Goal: Information Seeking & Learning: Learn about a topic

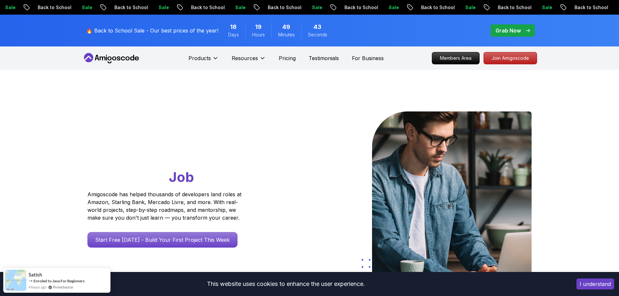
click at [460, 7] on p "Sale" at bounding box center [470, 7] width 21 height 7
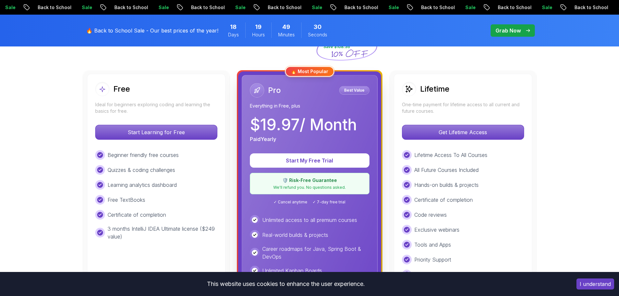
scroll to position [130, 0]
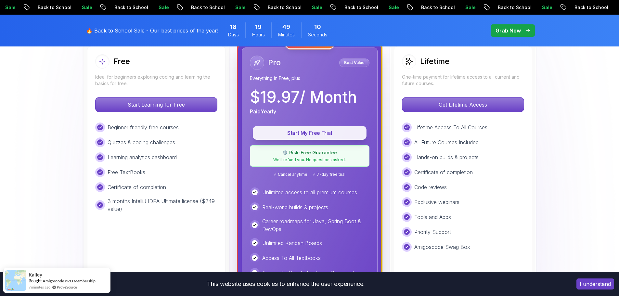
scroll to position [163, 0]
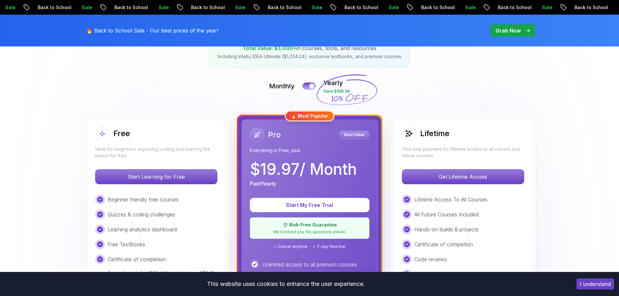
scroll to position [163, 0]
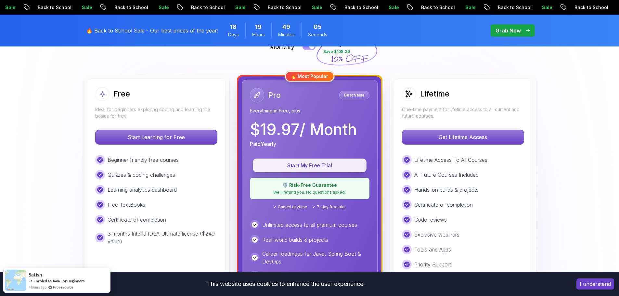
click at [323, 160] on button "Start My Free Trial" at bounding box center [310, 166] width 114 height 14
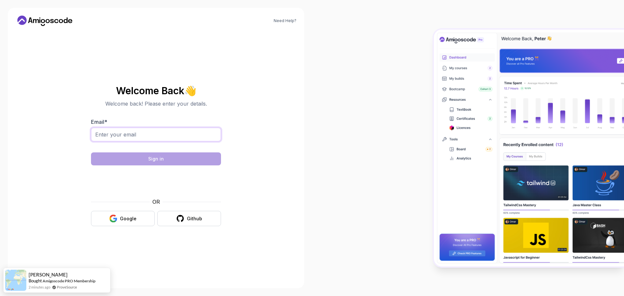
click at [126, 130] on input "Email *" at bounding box center [156, 135] width 130 height 14
type input "jungiewiczd@gmail.com"
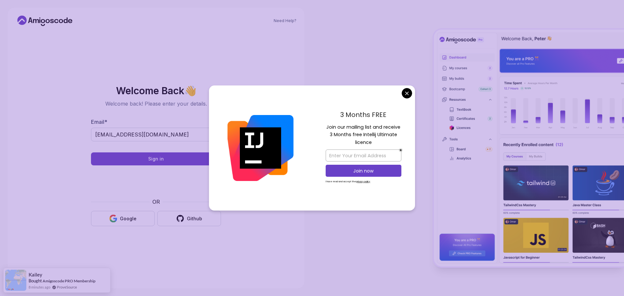
click at [407, 89] on body "Need Help? Welcome Back 👋 Welcome back! Please enter your details. Email * jung…" at bounding box center [312, 148] width 624 height 296
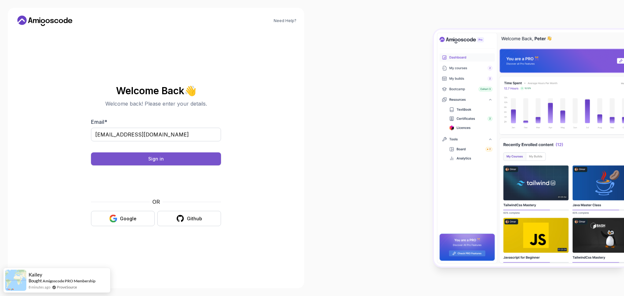
click at [176, 157] on button "Sign in" at bounding box center [156, 158] width 130 height 13
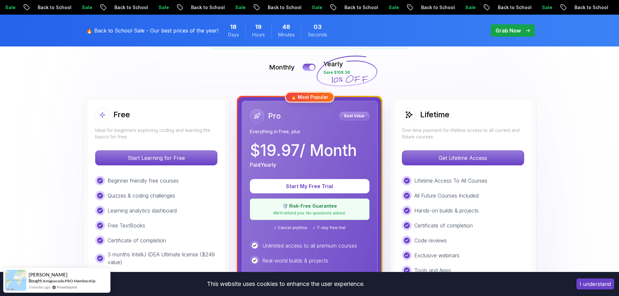
scroll to position [130, 0]
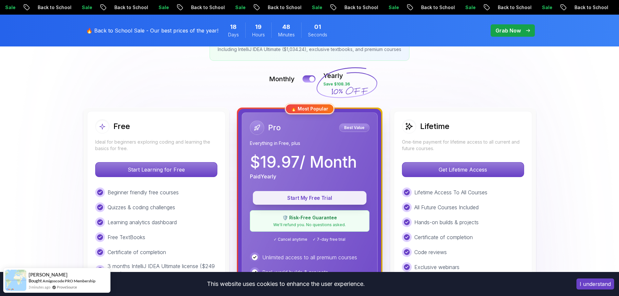
click at [342, 196] on p "Start My Free Trial" at bounding box center [309, 197] width 99 height 7
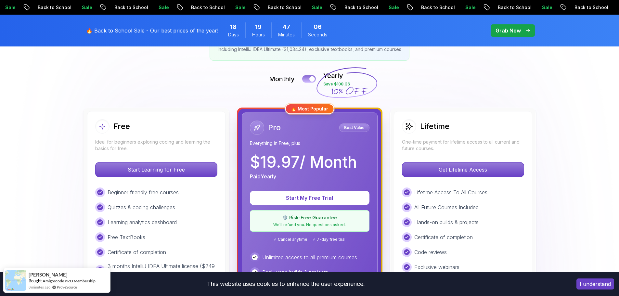
click at [305, 77] on button at bounding box center [309, 78] width 14 height 7
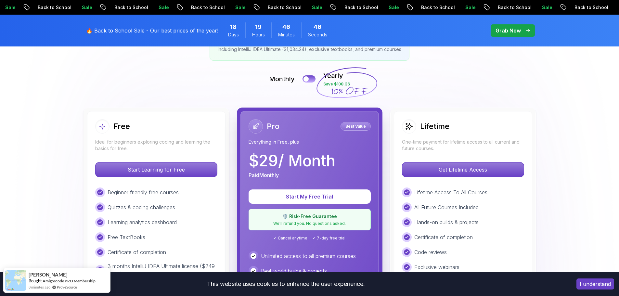
scroll to position [163, 0]
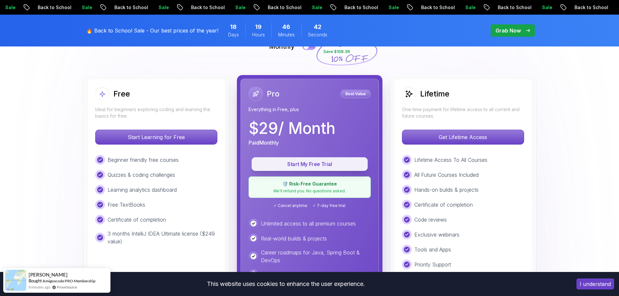
click at [334, 162] on p "Start My Free Trial" at bounding box center [309, 164] width 101 height 7
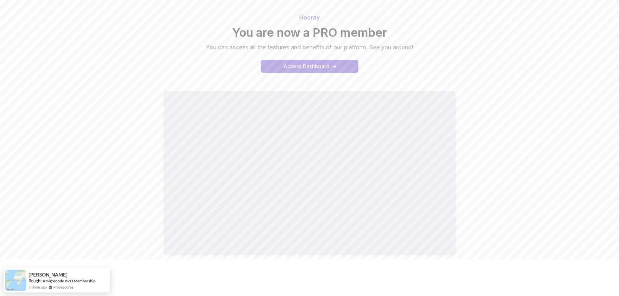
scroll to position [37, 0]
click at [108, 108] on div "Hooray You are now a PRO member You can access all the features and benefits of…" at bounding box center [309, 134] width 455 height 261
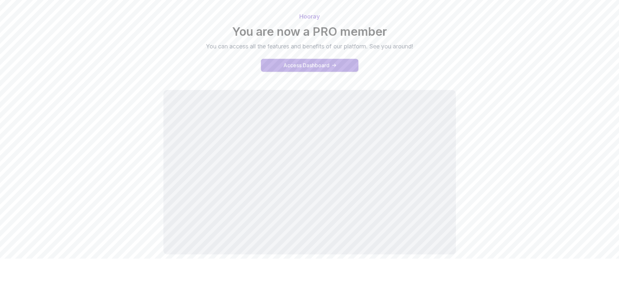
click at [318, 68] on div "Access Dashboard" at bounding box center [306, 65] width 46 height 8
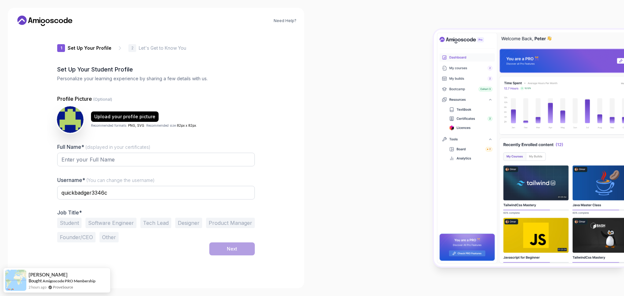
click at [72, 117] on img at bounding box center [70, 119] width 27 height 27
click at [70, 119] on img at bounding box center [70, 119] width 27 height 27
click at [92, 157] on input "Full Name* (displayed in your certificates)" at bounding box center [156, 160] width 198 height 14
type input "[PERSON_NAME]"
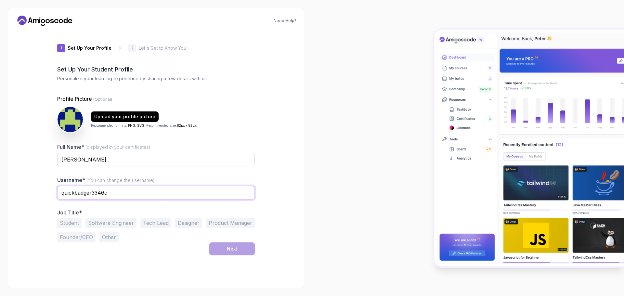
click at [142, 198] on input "quickbadger3346c" at bounding box center [156, 193] width 198 height 14
click at [354, 102] on div at bounding box center [468, 148] width 312 height 296
drag, startPoint x: 111, startPoint y: 193, endPoint x: 66, endPoint y: 199, distance: 44.8
click at [66, 199] on input "dj444" at bounding box center [156, 193] width 198 height 14
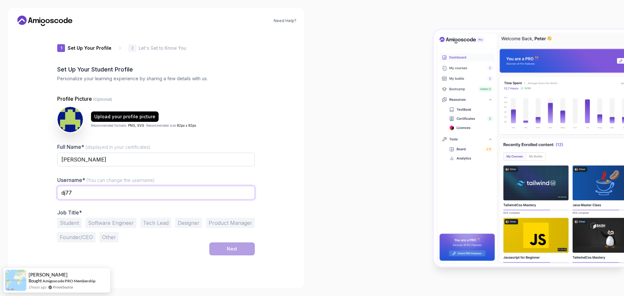
type input "dj77"
click at [272, 114] on div "Need Help? 1 Set Up Your Profile 1 Set Up Your Profile 2 Let's Get to Know You …" at bounding box center [156, 148] width 296 height 281
click at [112, 225] on button "Software Engineer" at bounding box center [110, 223] width 51 height 10
click at [63, 225] on button "Student" at bounding box center [69, 223] width 24 height 10
click at [99, 224] on button "Software Engineer" at bounding box center [110, 223] width 51 height 10
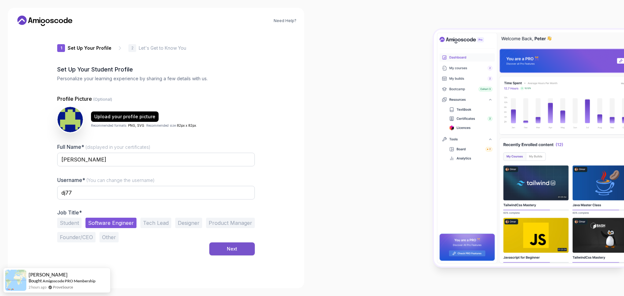
click at [246, 250] on button "Next" at bounding box center [232, 248] width 46 height 13
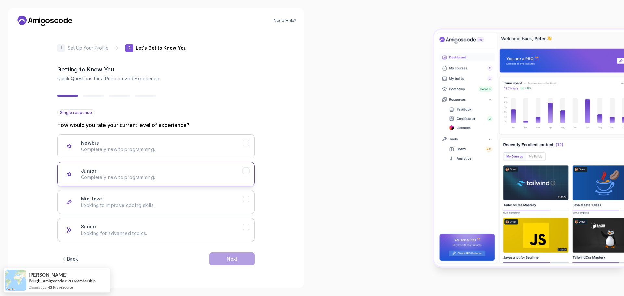
click at [247, 173] on icon "Junior" at bounding box center [246, 171] width 6 height 6
click at [247, 199] on icon "Mid-level" at bounding box center [246, 199] width 6 height 6
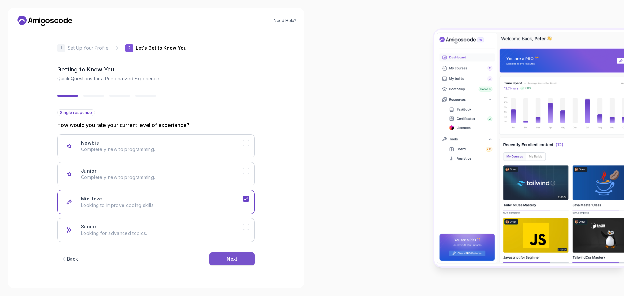
click at [238, 262] on button "Next" at bounding box center [232, 259] width 46 height 13
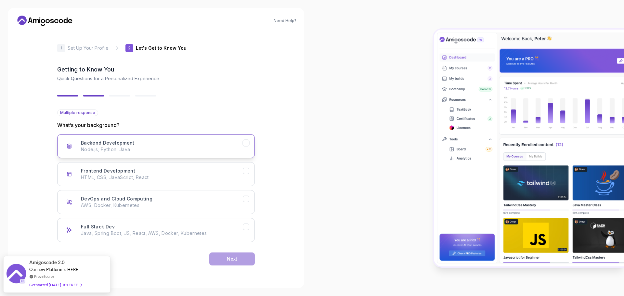
click at [252, 147] on button "Backend Development Node.js, Python, Java" at bounding box center [156, 146] width 198 height 24
click at [238, 203] on p "AWS, Docker, Kubernetes" at bounding box center [162, 205] width 162 height 7
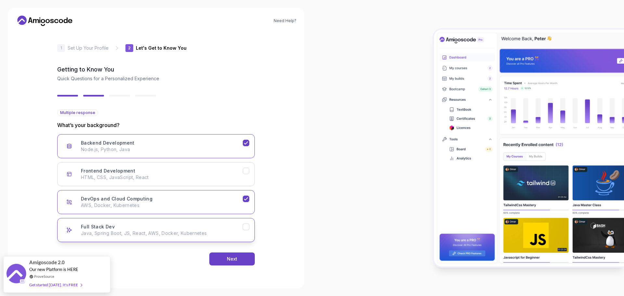
click at [241, 231] on p "Java, Spring Boot, JS, React, AWS, Docker, Kubernetes" at bounding box center [162, 233] width 162 height 7
click at [239, 223] on button "Full Stack Dev Java, Spring Boot, JS, React, AWS, Docker, Kubernetes" at bounding box center [156, 230] width 198 height 24
click at [249, 255] on button "Next" at bounding box center [232, 259] width 46 height 13
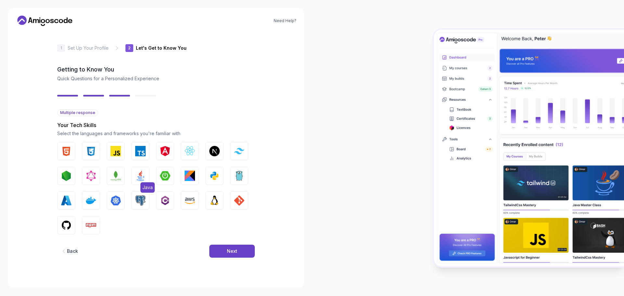
click at [138, 175] on img "button" at bounding box center [140, 176] width 10 height 10
click at [162, 168] on button "Spring Boot" at bounding box center [165, 176] width 18 height 18
click at [189, 173] on img "button" at bounding box center [190, 176] width 10 height 10
click at [198, 174] on button "Kotlin" at bounding box center [190, 176] width 18 height 18
click at [92, 199] on img "button" at bounding box center [91, 200] width 10 height 10
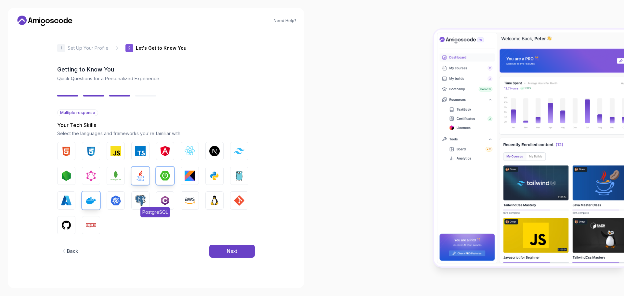
click at [139, 198] on img "button" at bounding box center [140, 200] width 10 height 10
click at [190, 204] on img "button" at bounding box center [190, 200] width 10 height 10
click at [193, 194] on button "AWS" at bounding box center [190, 200] width 18 height 18
click at [190, 197] on img "button" at bounding box center [190, 200] width 10 height 10
click at [240, 198] on img "button" at bounding box center [239, 200] width 10 height 10
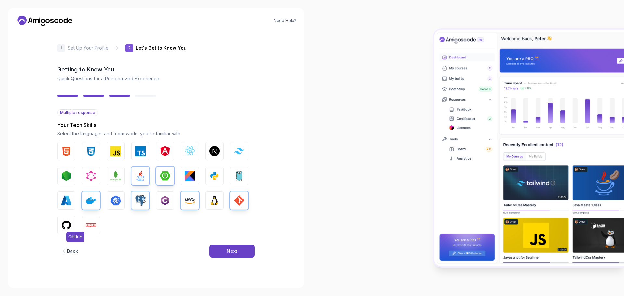
click at [64, 223] on img "button" at bounding box center [66, 225] width 10 height 10
click at [217, 252] on button "Next" at bounding box center [232, 251] width 46 height 13
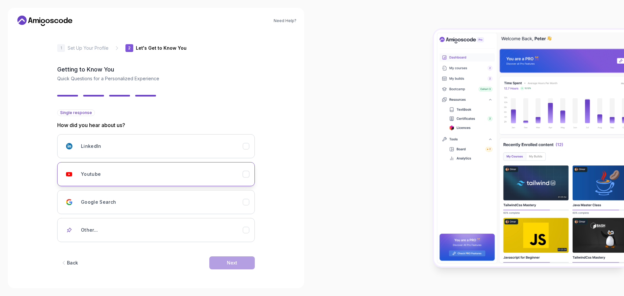
click at [157, 170] on div "Youtube" at bounding box center [162, 174] width 162 height 13
click at [240, 263] on button "Next" at bounding box center [232, 262] width 46 height 13
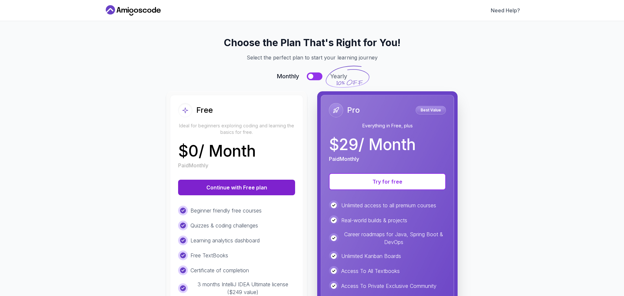
click at [208, 190] on button "Continue with Free plan" at bounding box center [236, 188] width 117 height 16
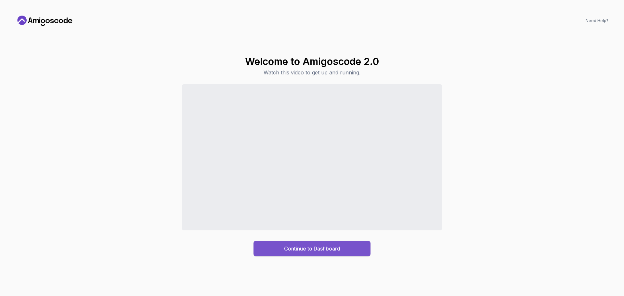
click at [302, 247] on div "Continue to Dashboard" at bounding box center [312, 249] width 56 height 8
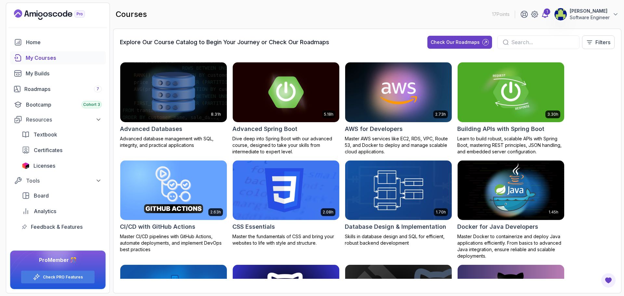
click at [545, 12] on div "1" at bounding box center [547, 11] width 7 height 7
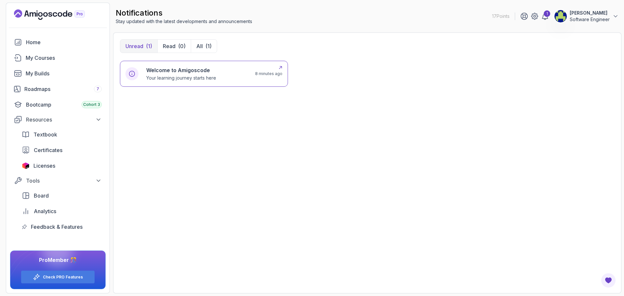
click at [197, 79] on p "Your learning journey starts here" at bounding box center [181, 78] width 70 height 7
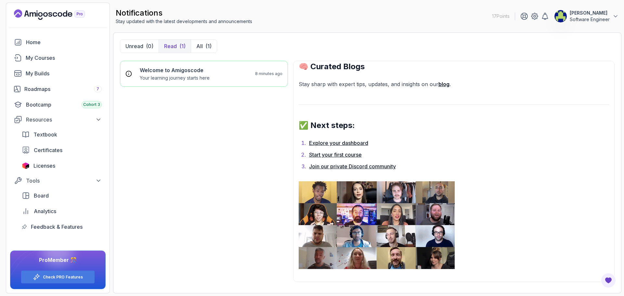
scroll to position [504, 0]
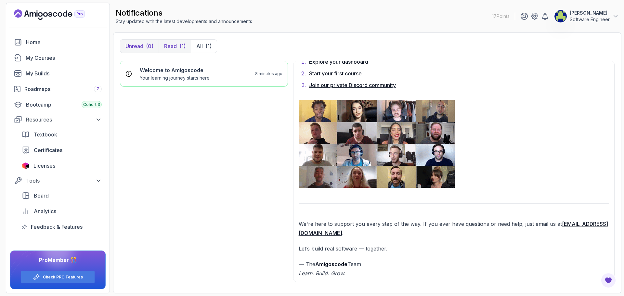
click at [144, 43] on button "Unread (0)" at bounding box center [139, 46] width 38 height 13
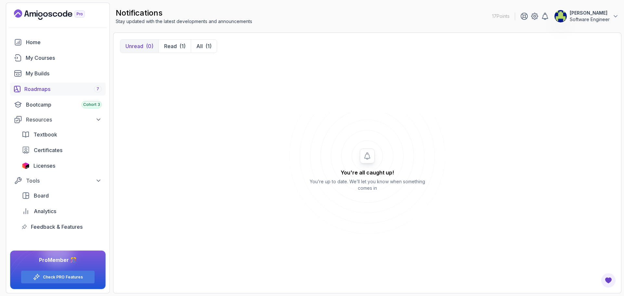
click at [52, 91] on div "Roadmaps 7" at bounding box center [62, 89] width 77 height 8
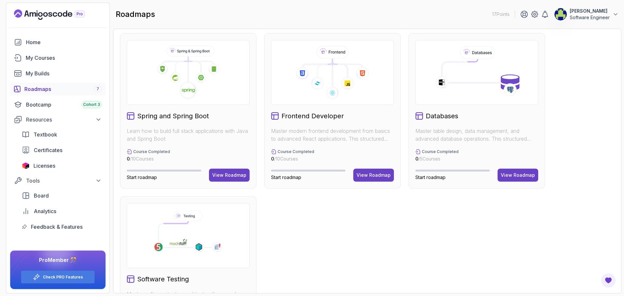
scroll to position [195, 0]
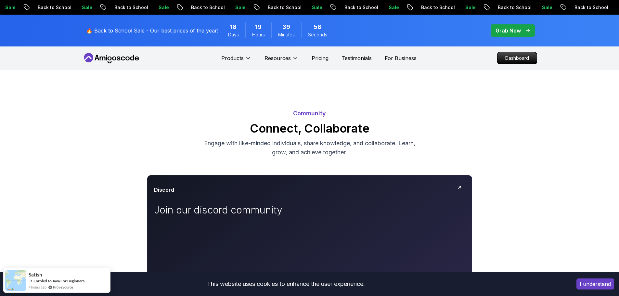
click at [596, 280] on button "I understand" at bounding box center [596, 284] width 38 height 11
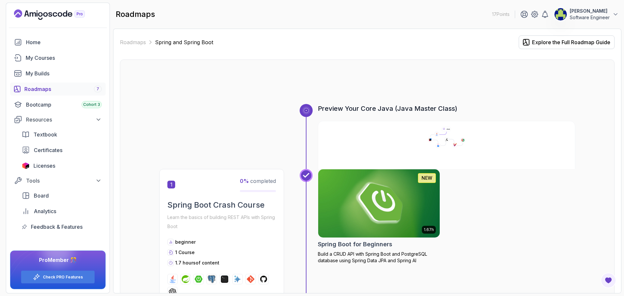
click at [389, 226] on img at bounding box center [379, 204] width 128 height 72
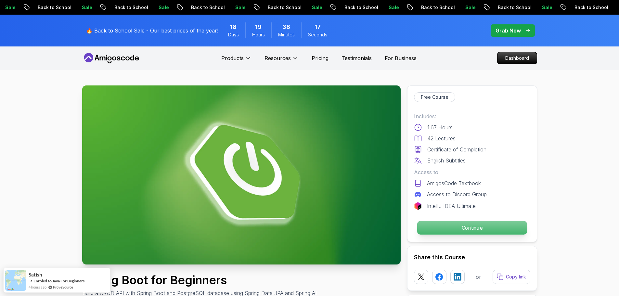
click at [430, 225] on p "Continue" at bounding box center [472, 228] width 110 height 14
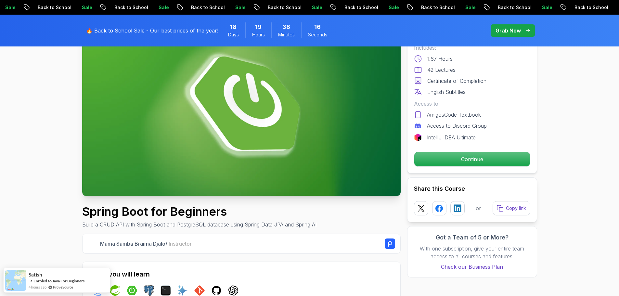
scroll to position [195, 0]
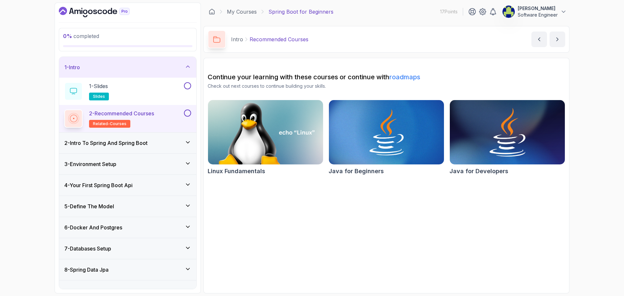
drag, startPoint x: 511, startPoint y: 152, endPoint x: 497, endPoint y: 150, distance: 14.2
click at [162, 144] on div "2 - Intro To Spring And Spring Boot" at bounding box center [127, 143] width 127 height 8
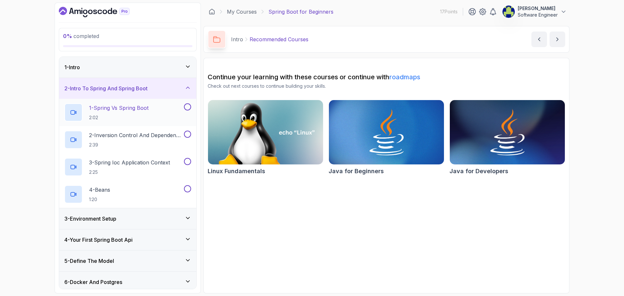
click at [166, 116] on div "1 - Spring Vs Spring Boot 2:02" at bounding box center [123, 112] width 118 height 18
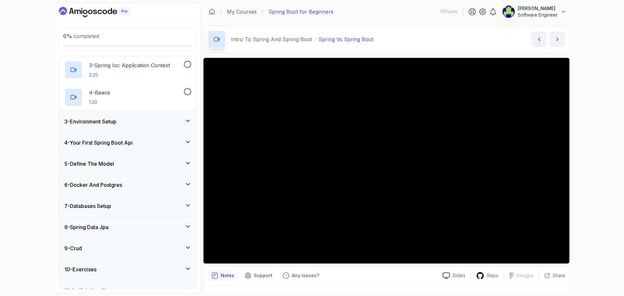
scroll to position [98, 0]
click at [122, 189] on div "6 - Docker And Postgres" at bounding box center [127, 184] width 137 height 21
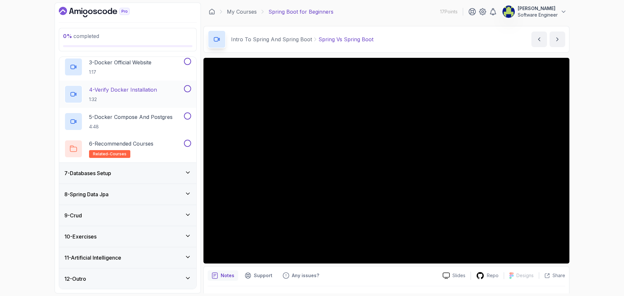
scroll to position [185, 0]
click at [183, 173] on div "7 - Databases Setup" at bounding box center [127, 173] width 127 height 8
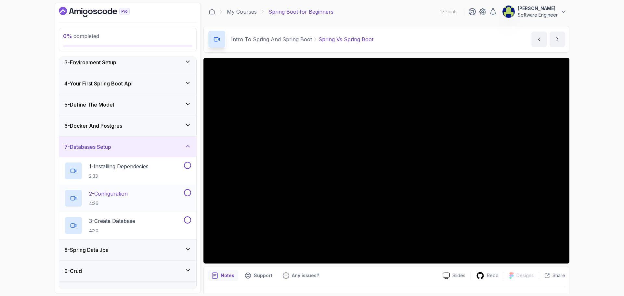
scroll to position [86, 0]
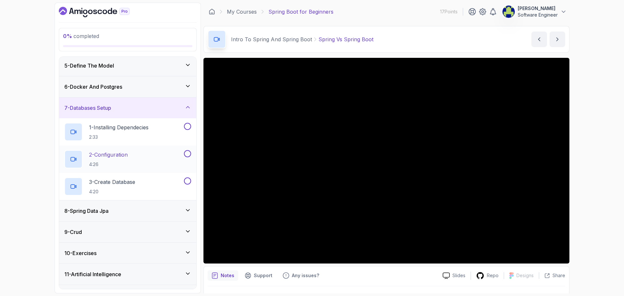
click at [184, 215] on div "8 - Spring Data Jpa" at bounding box center [127, 211] width 137 height 21
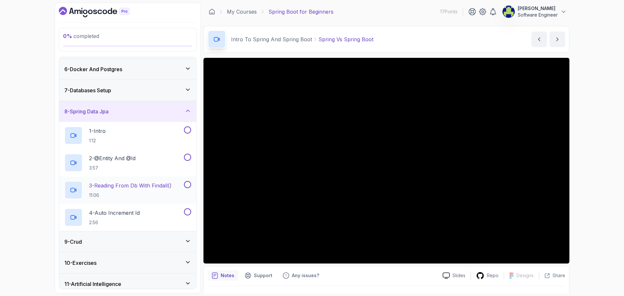
scroll to position [119, 0]
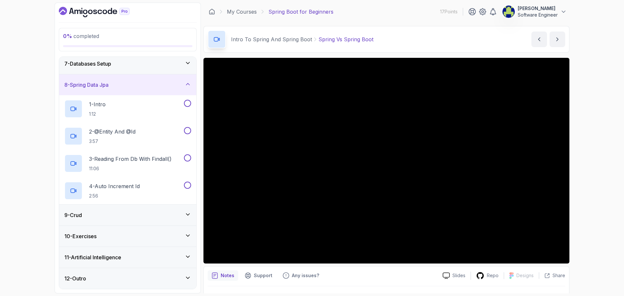
click at [180, 215] on div "9 - Crud" at bounding box center [127, 215] width 127 height 8
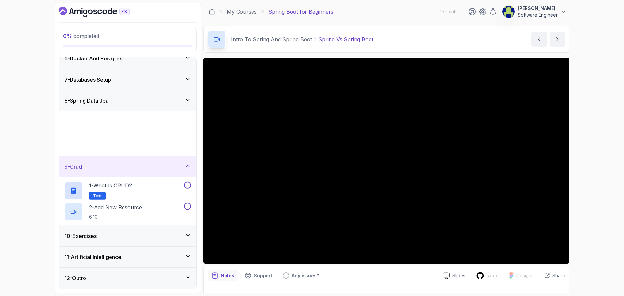
scroll to position [103, 0]
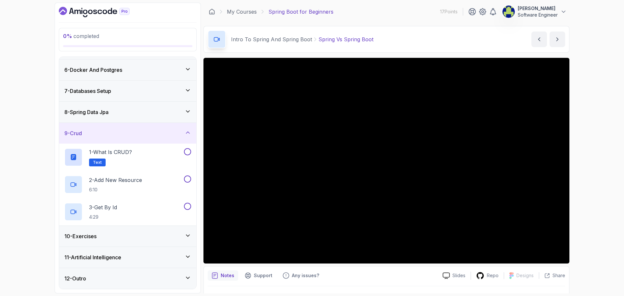
click at [189, 231] on div "10 - Exercises" at bounding box center [127, 236] width 137 height 21
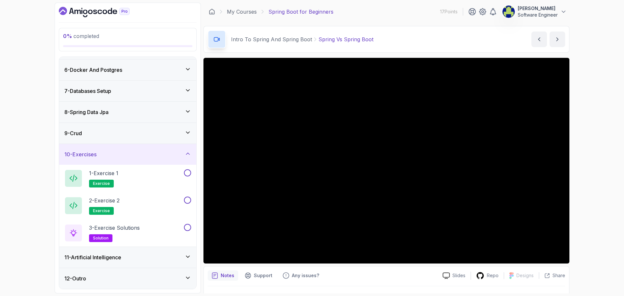
click at [187, 256] on icon at bounding box center [187, 257] width 3 height 2
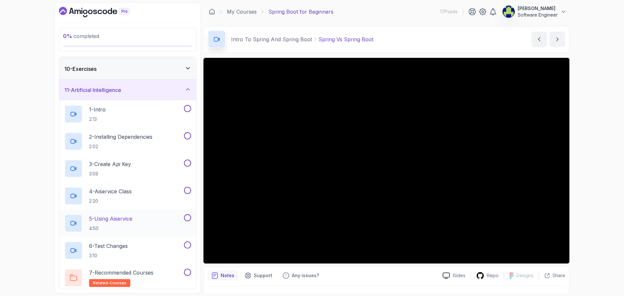
scroll to position [212, 0]
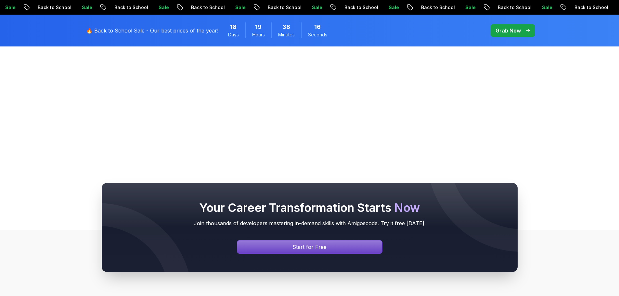
scroll to position [195, 0]
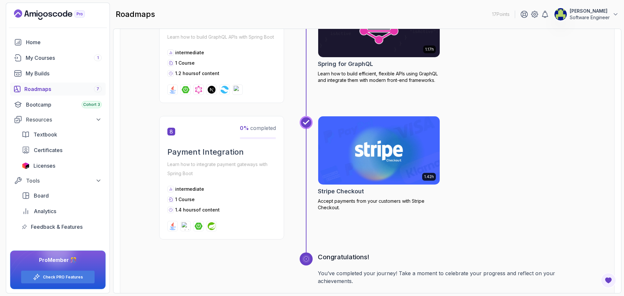
scroll to position [978, 0]
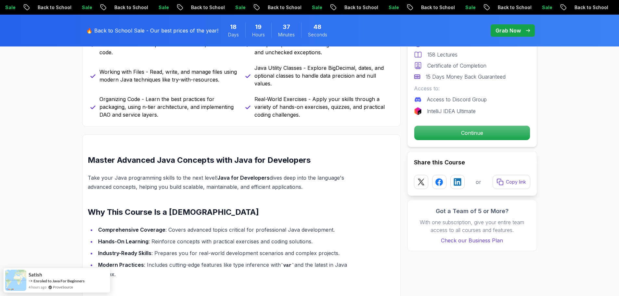
scroll to position [358, 0]
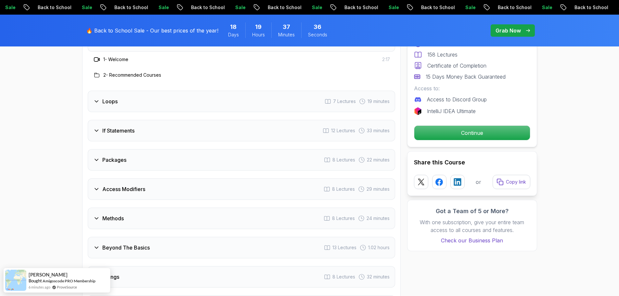
scroll to position [943, 0]
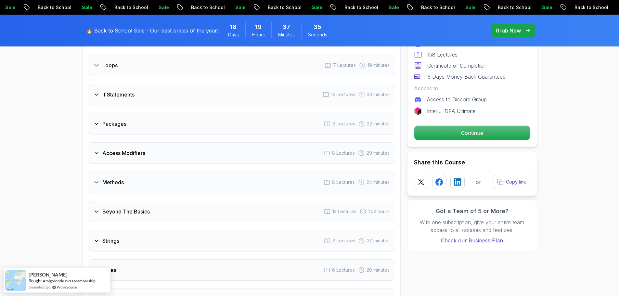
click at [115, 120] on h3 "Packages" at bounding box center [114, 124] width 24 height 8
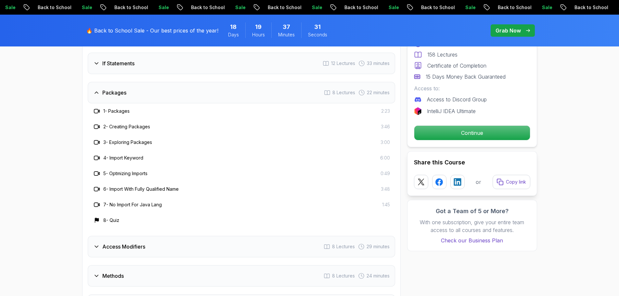
click at [119, 89] on h3 "Packages" at bounding box center [114, 93] width 24 height 8
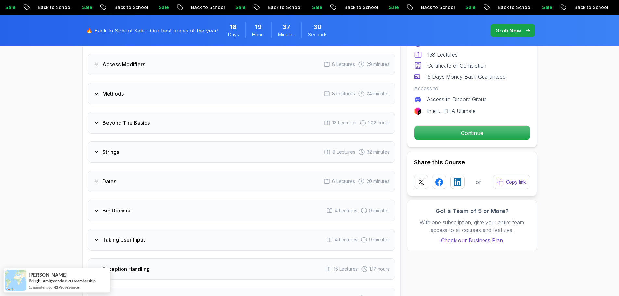
scroll to position [1008, 0]
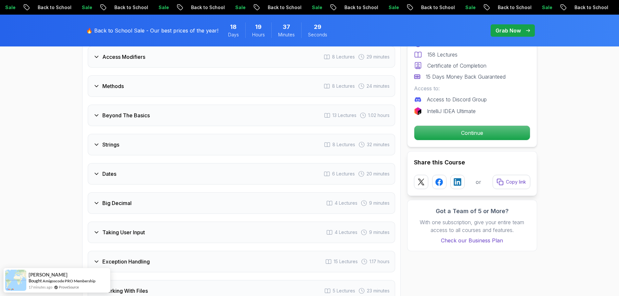
click at [117, 111] on h3 "Beyond The Basics" at bounding box center [125, 115] width 47 height 8
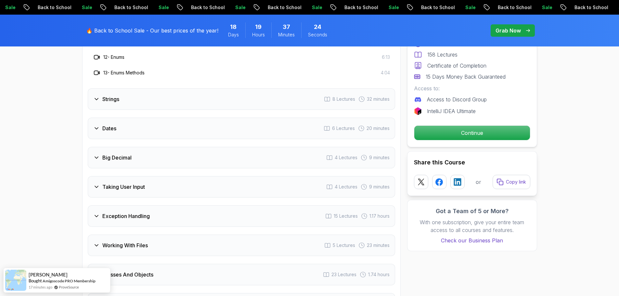
scroll to position [1268, 0]
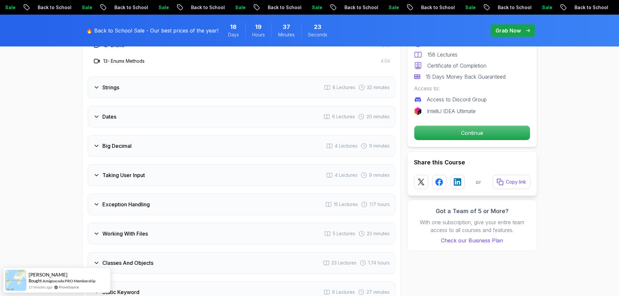
click at [117, 106] on div "Dates 6 Lectures 20 minutes" at bounding box center [241, 116] width 307 height 21
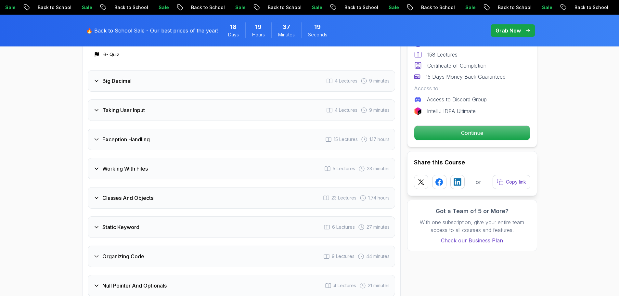
scroll to position [1235, 0]
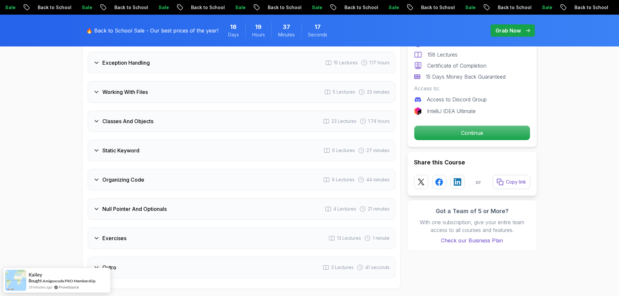
click at [126, 176] on h3 "Organizing Code" at bounding box center [123, 180] width 42 height 8
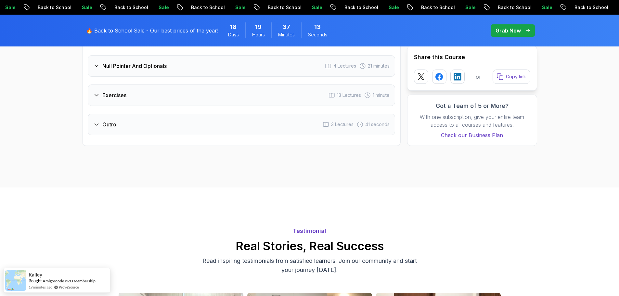
scroll to position [1434, 0]
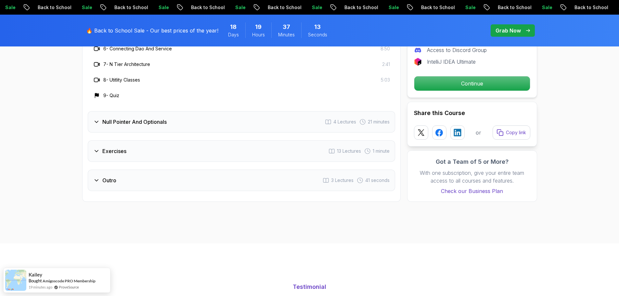
click at [138, 118] on h3 "Null Pointer And Optionals" at bounding box center [134, 122] width 64 height 8
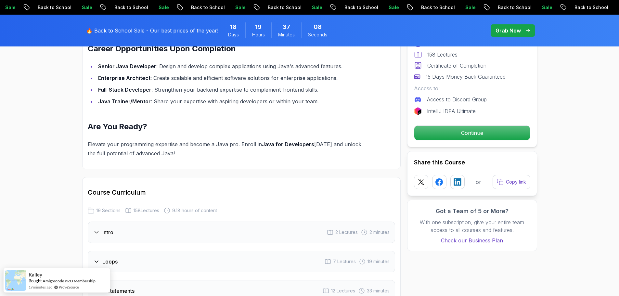
scroll to position [0, 0]
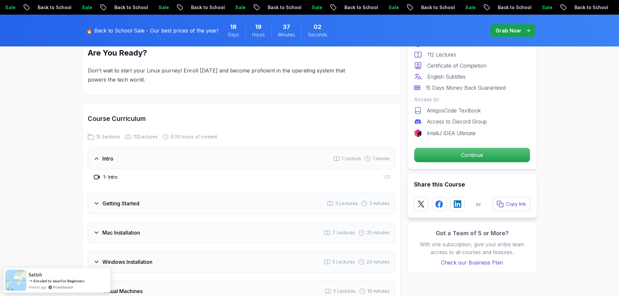
scroll to position [878, 0]
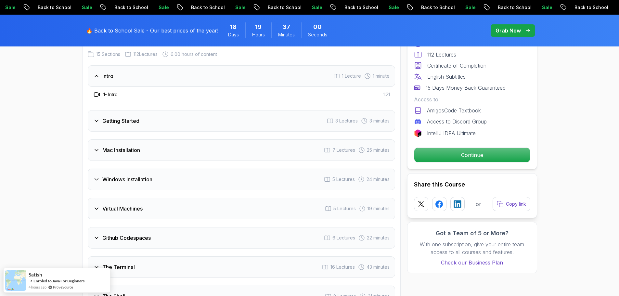
click at [137, 179] on h3 "Windows Installation" at bounding box center [127, 180] width 50 height 8
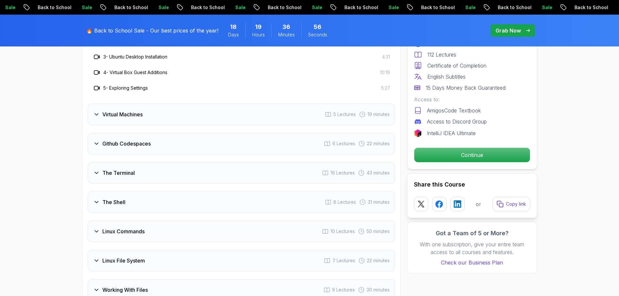
scroll to position [1040, 0]
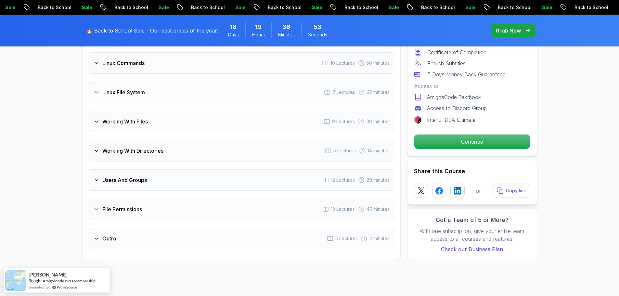
click at [126, 184] on div "Users And Groups 12 Lectures 29 minutes" at bounding box center [241, 179] width 307 height 21
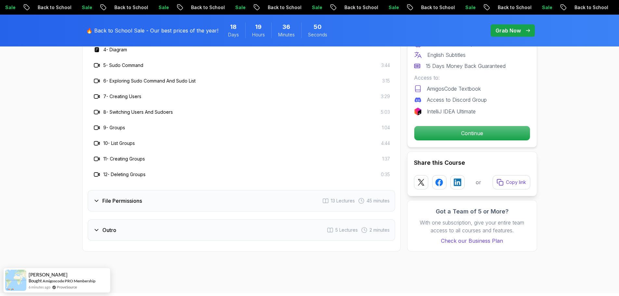
scroll to position [1352, 0]
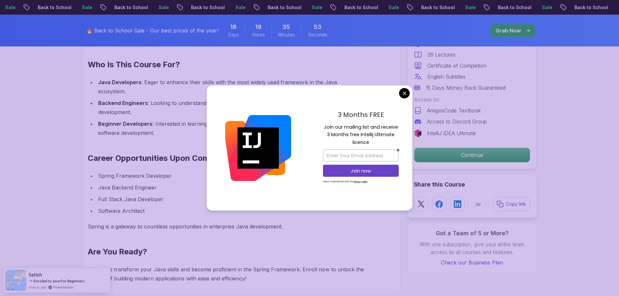
scroll to position [618, 0]
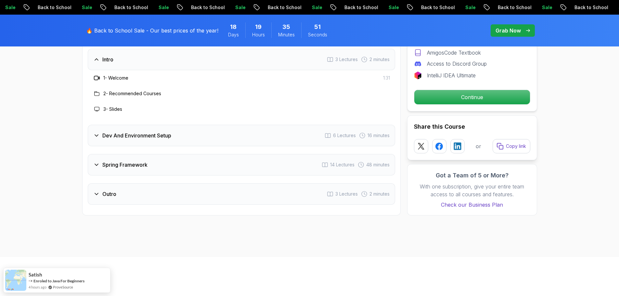
scroll to position [910, 0]
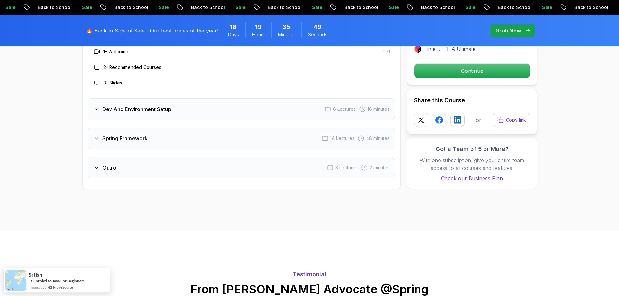
click at [161, 105] on h3 "Dev And Environment Setup" at bounding box center [136, 109] width 69 height 8
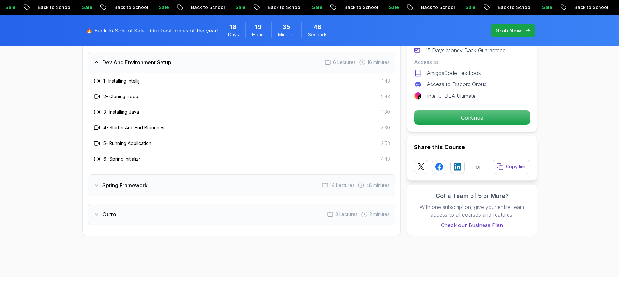
click at [142, 181] on h3 "Spring Framework" at bounding box center [124, 185] width 45 height 8
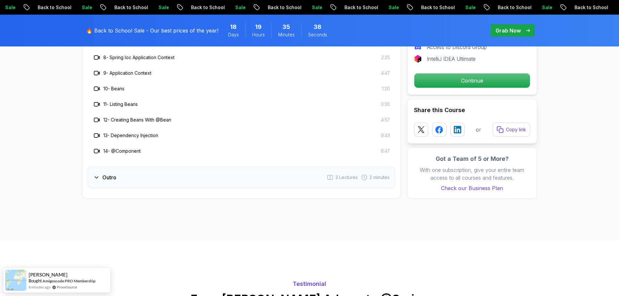
scroll to position [1040, 0]
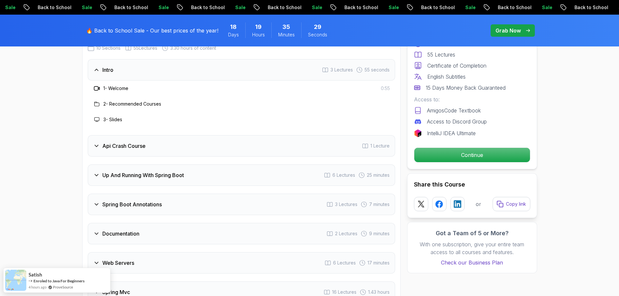
scroll to position [1073, 0]
click at [169, 135] on div "Api Crash Course 1 Lecture" at bounding box center [241, 145] width 307 height 21
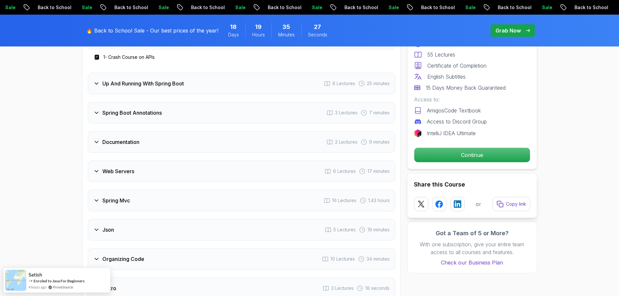
scroll to position [1138, 0]
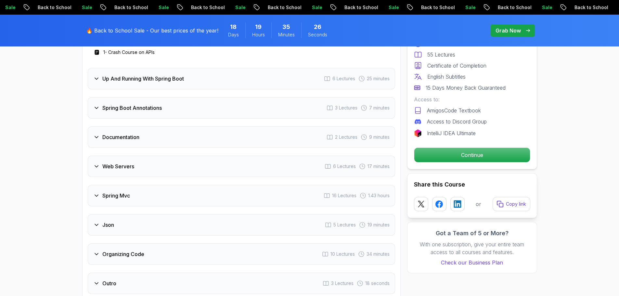
click at [166, 97] on div "Spring Boot Annotations 3 Lectures 7 minutes" at bounding box center [241, 107] width 307 height 21
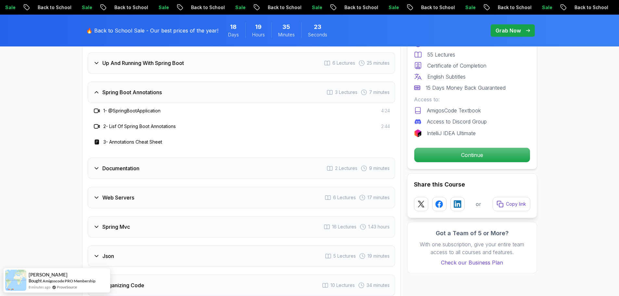
scroll to position [1170, 0]
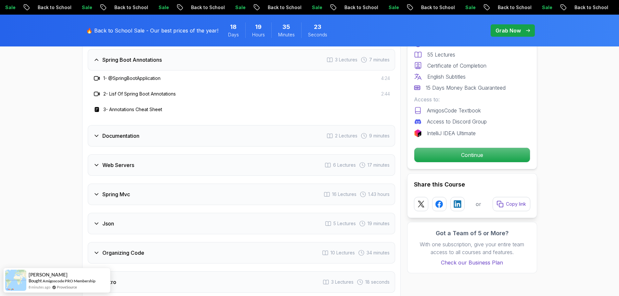
click at [170, 127] on div "Documentation 2 Lectures 9 minutes" at bounding box center [241, 135] width 307 height 21
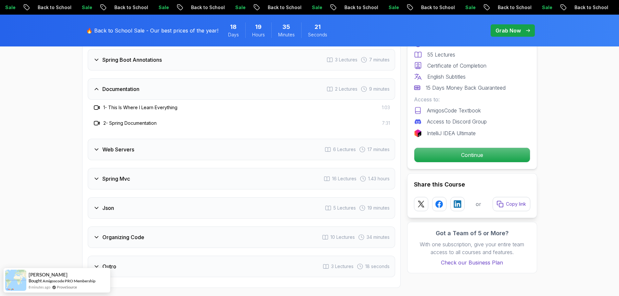
click at [154, 139] on div "Web Servers 6 Lectures 17 minutes" at bounding box center [241, 149] width 307 height 21
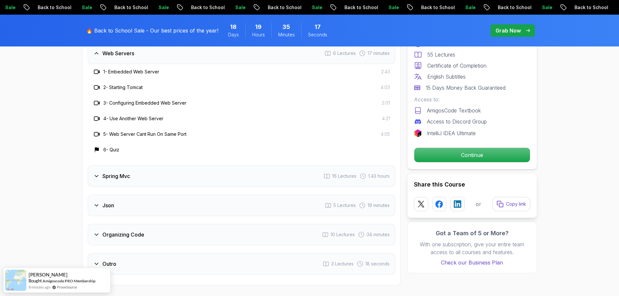
scroll to position [1268, 0]
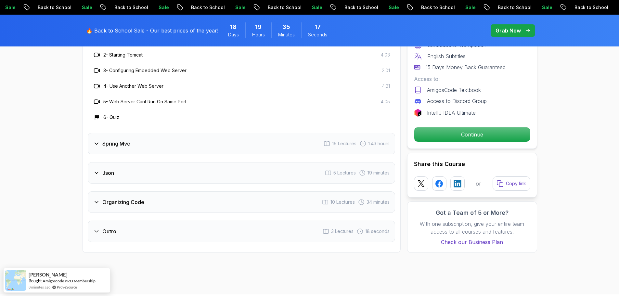
click at [144, 162] on div "Json 5 Lectures 19 minutes" at bounding box center [241, 172] width 307 height 21
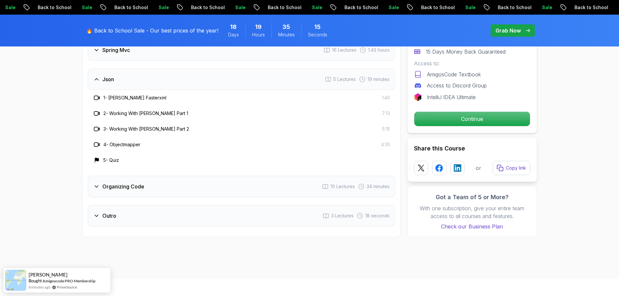
click at [147, 178] on div "Organizing Code 10 Lectures 34 minutes" at bounding box center [241, 186] width 307 height 21
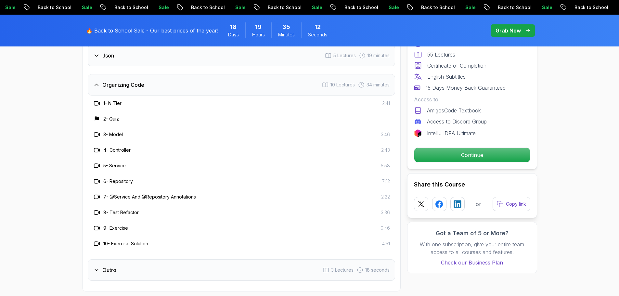
scroll to position [1333, 0]
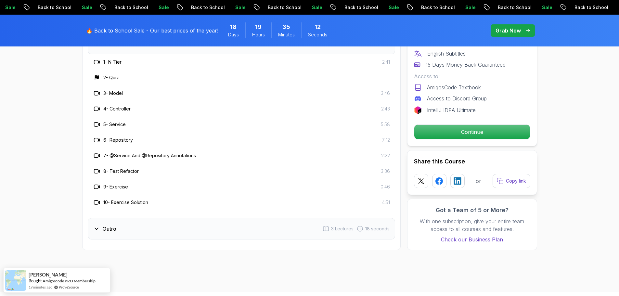
click at [109, 223] on div "Outro 3 Lectures 18 seconds" at bounding box center [241, 228] width 307 height 21
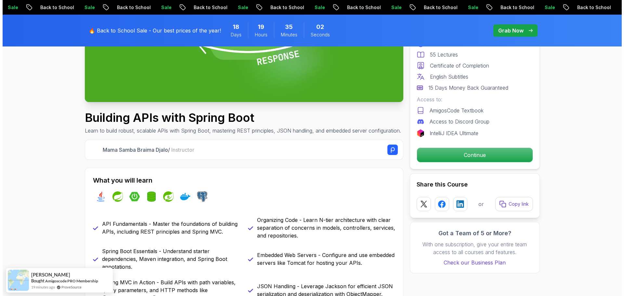
scroll to position [0, 0]
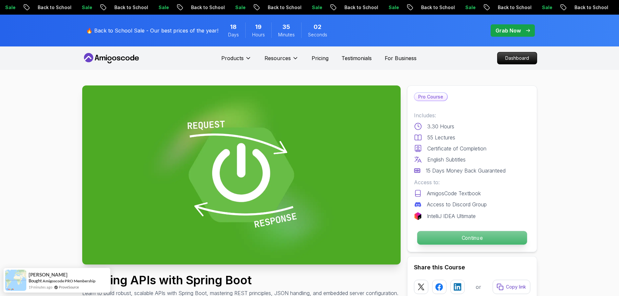
click at [454, 242] on p "Continue" at bounding box center [472, 238] width 110 height 14
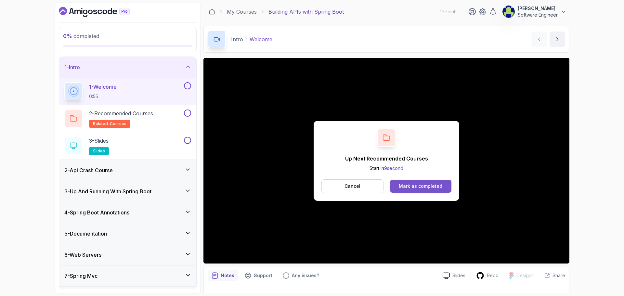
click at [410, 189] on button "Mark as completed" at bounding box center [420, 186] width 61 height 13
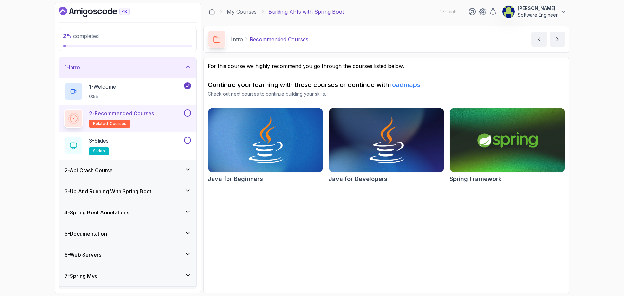
click at [188, 113] on button at bounding box center [187, 113] width 7 height 7
click at [147, 145] on div "3 - Slides slides" at bounding box center [123, 146] width 118 height 18
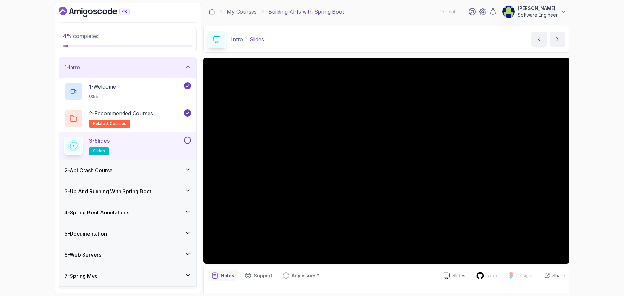
click at [188, 141] on button at bounding box center [187, 140] width 7 height 7
click at [153, 171] on div "2 - Api Crash Course" at bounding box center [127, 170] width 127 height 8
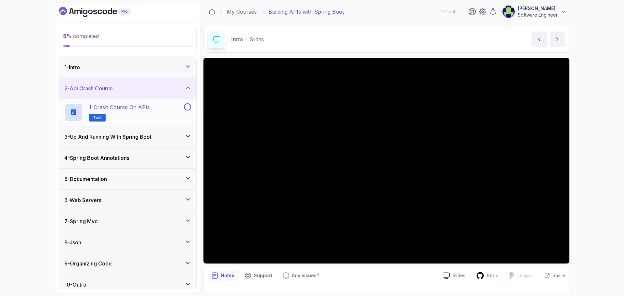
click at [128, 111] on h2 "1 - Crash Course on APIs Text" at bounding box center [119, 112] width 61 height 18
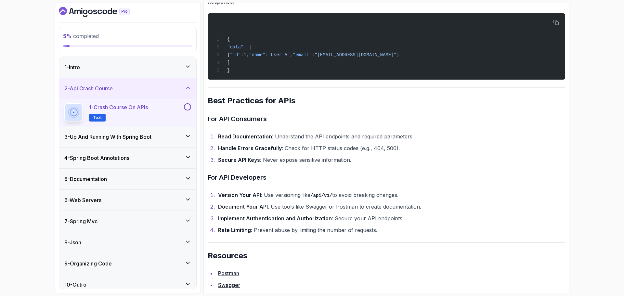
scroll to position [1235, 0]
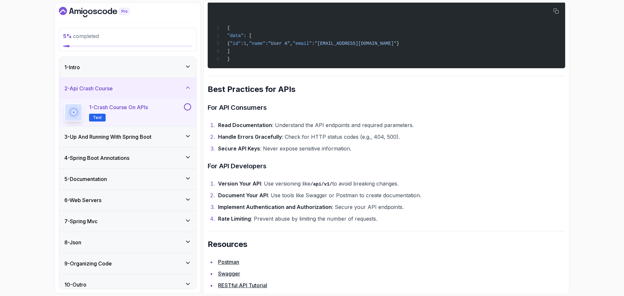
click at [279, 210] on strong "Implement Authentication and Authorization" at bounding box center [275, 207] width 114 height 7
click at [320, 210] on strong "Implement Authentication and Authorization" at bounding box center [275, 207] width 114 height 7
click at [279, 223] on li "Rate Limiting : Prevent abuse by limiting the number of requests." at bounding box center [390, 218] width 349 height 9
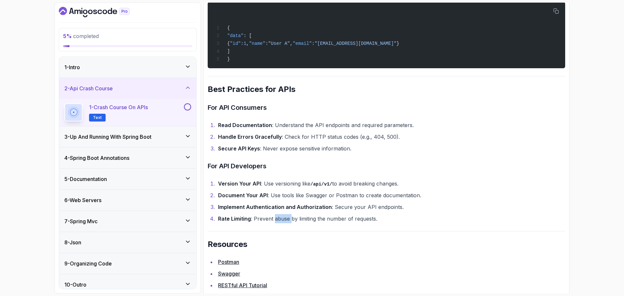
click at [279, 223] on li "Rate Limiting : Prevent abuse by limiting the number of requests." at bounding box center [390, 218] width 349 height 9
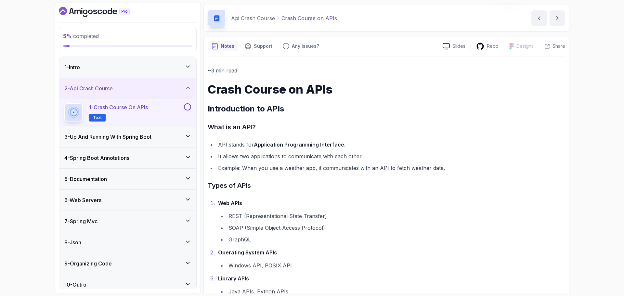
scroll to position [0, 0]
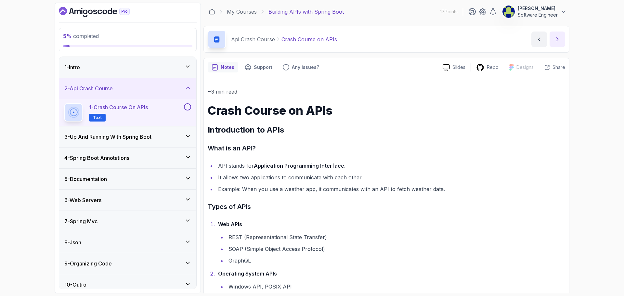
click at [554, 37] on button "next content" at bounding box center [558, 40] width 16 height 16
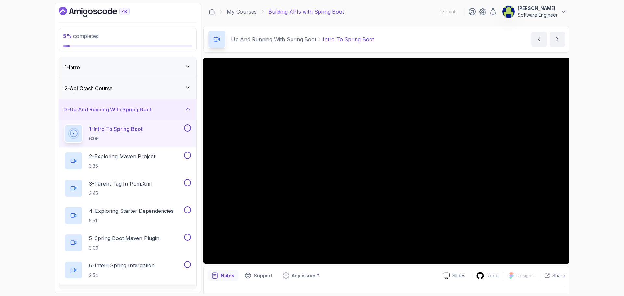
click at [188, 87] on icon at bounding box center [188, 88] width 7 height 7
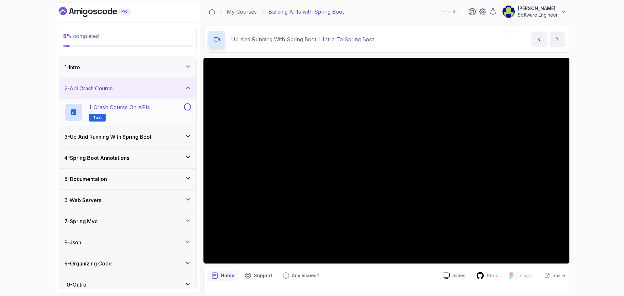
click at [189, 109] on button at bounding box center [187, 106] width 7 height 7
click at [189, 91] on div "2 - Api Crash Course" at bounding box center [127, 89] width 127 height 8
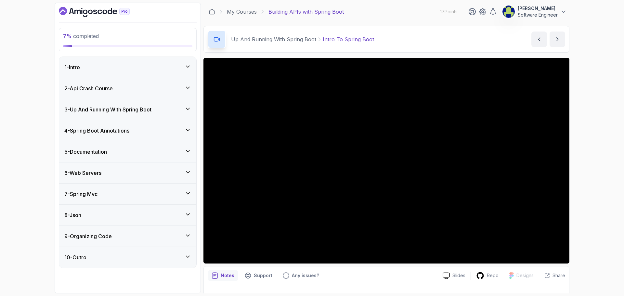
click at [138, 113] on h3 "3 - Up And Running With Spring Boot" at bounding box center [107, 110] width 87 height 8
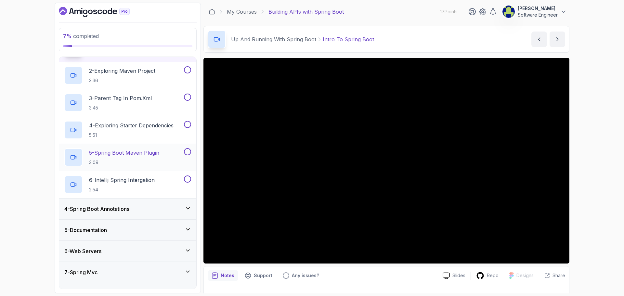
scroll to position [98, 0]
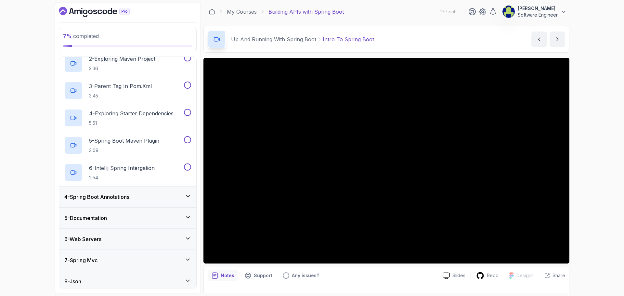
click at [187, 196] on icon at bounding box center [188, 196] width 7 height 7
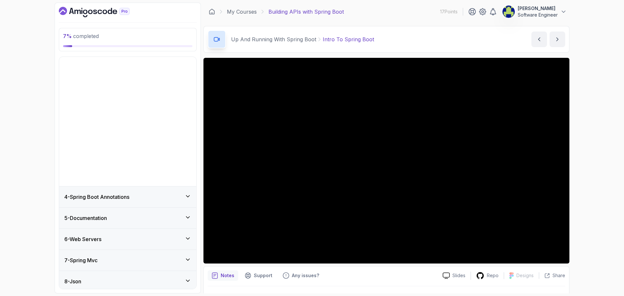
scroll to position [0, 0]
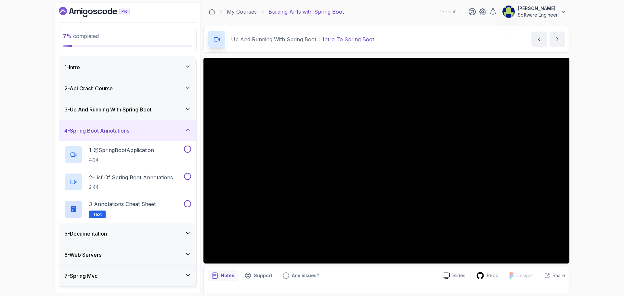
click at [188, 232] on icon at bounding box center [188, 233] width 7 height 7
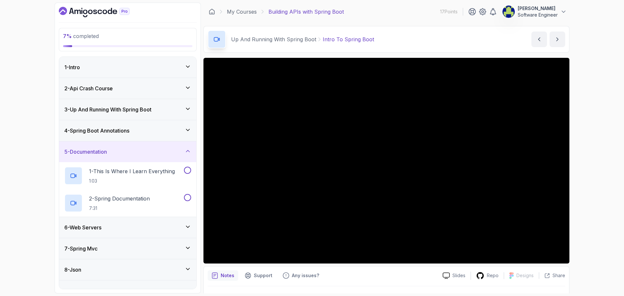
click at [182, 229] on div "6 - Web Servers" at bounding box center [127, 228] width 127 height 8
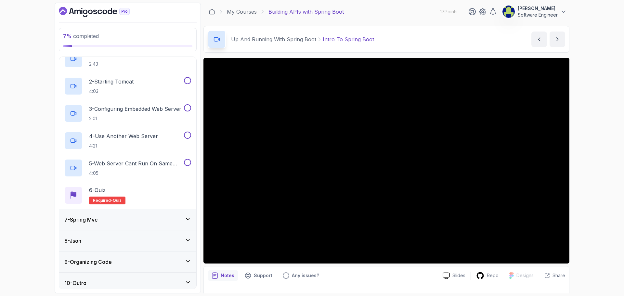
scroll to position [143, 0]
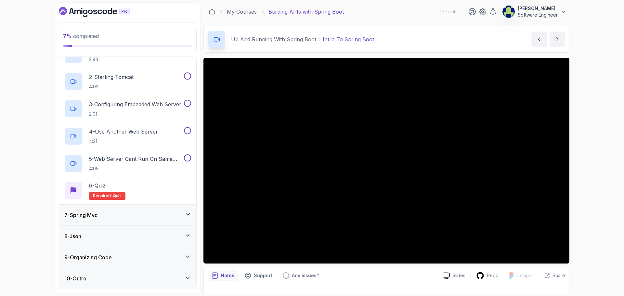
click at [187, 256] on icon at bounding box center [188, 257] width 7 height 7
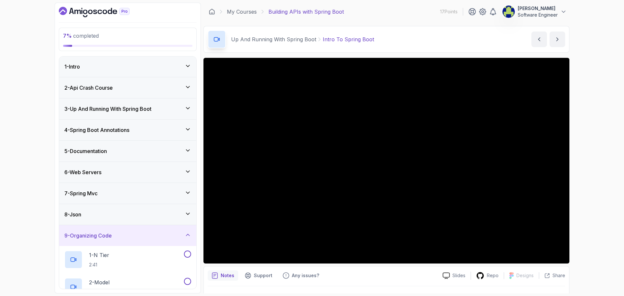
scroll to position [0, 0]
click at [114, 96] on div "2 - Api Crash Course" at bounding box center [127, 88] width 137 height 21
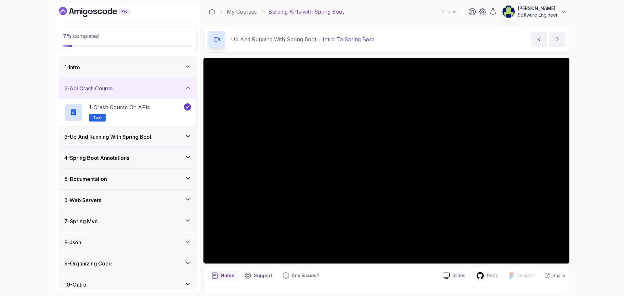
click at [168, 90] on div "2 - Api Crash Course" at bounding box center [127, 89] width 127 height 8
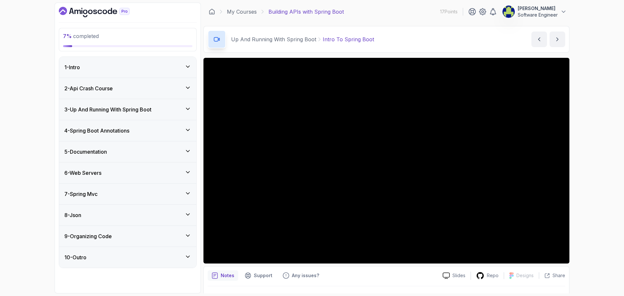
click at [173, 66] on div "1 - Intro" at bounding box center [127, 67] width 127 height 8
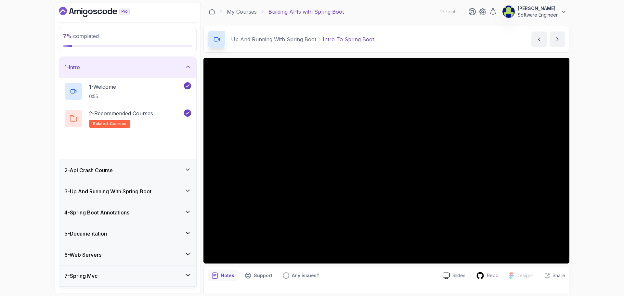
click at [173, 66] on div "1 - Intro" at bounding box center [127, 67] width 127 height 8
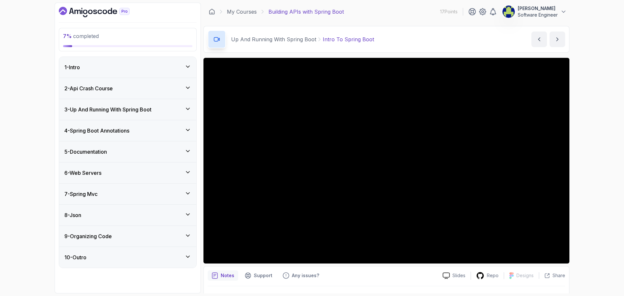
click at [180, 115] on div "3 - Up And Running With Spring Boot" at bounding box center [127, 109] width 137 height 21
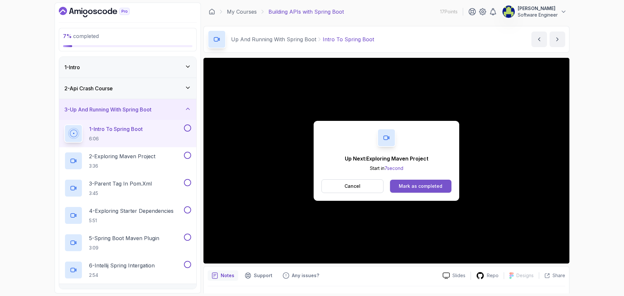
click at [411, 186] on div "Mark as completed" at bounding box center [421, 186] width 44 height 7
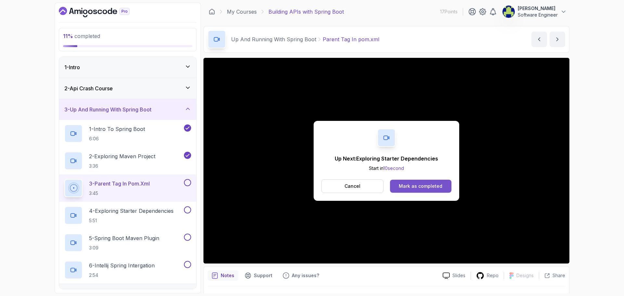
click at [415, 190] on button "Mark as completed" at bounding box center [420, 186] width 61 height 13
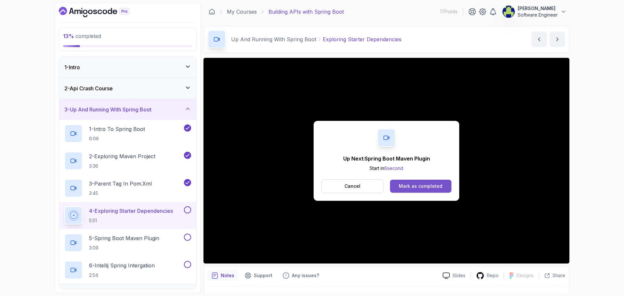
click at [443, 182] on button "Mark as completed" at bounding box center [420, 186] width 61 height 13
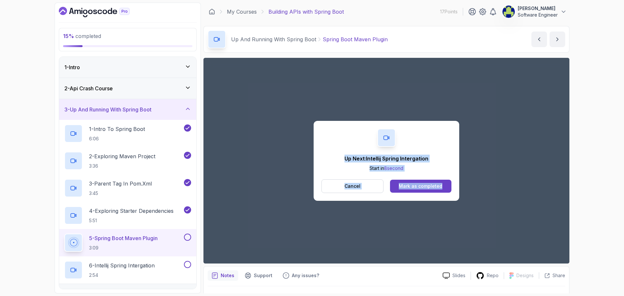
drag, startPoint x: 576, startPoint y: 177, endPoint x: 527, endPoint y: 179, distance: 49.8
click at [539, 186] on div "15 % completed 1 - Intro 2 - Api Crash Course 3 - Up And Running With Spring Bo…" at bounding box center [312, 148] width 624 height 296
click at [413, 184] on div "Mark as completed" at bounding box center [421, 186] width 44 height 7
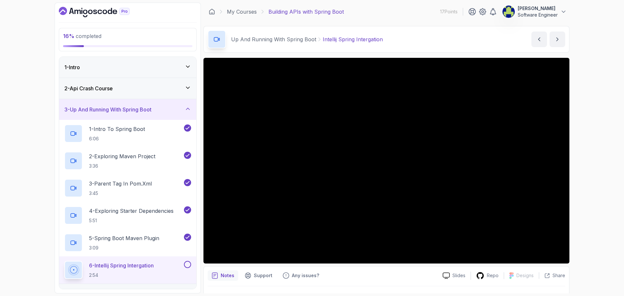
click at [186, 72] on div "1 - Intro" at bounding box center [127, 67] width 137 height 21
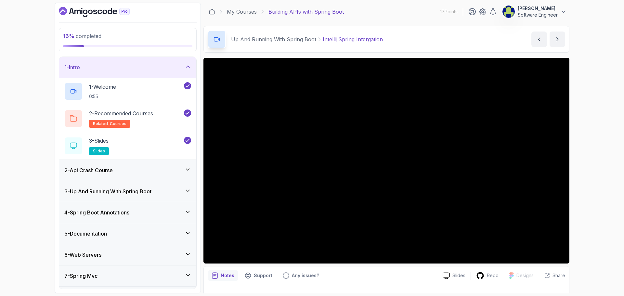
click at [187, 70] on icon at bounding box center [188, 66] width 7 height 7
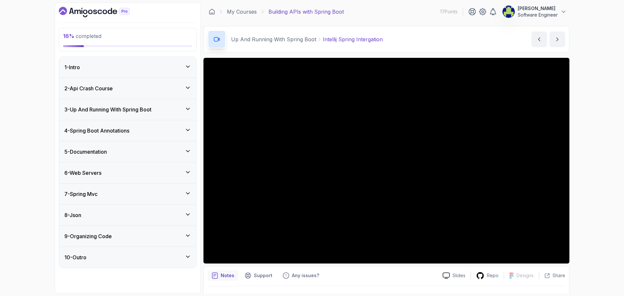
click at [188, 92] on div "2 - Api Crash Course" at bounding box center [127, 89] width 127 height 8
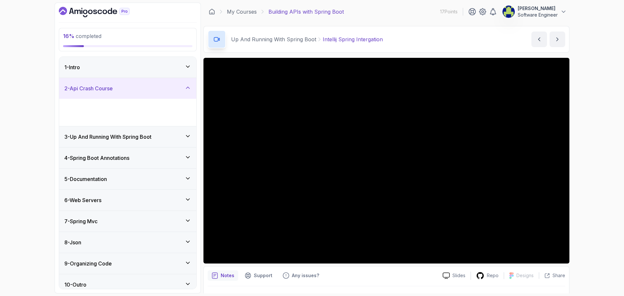
click at [188, 92] on div "2 - Api Crash Course" at bounding box center [127, 89] width 127 height 8
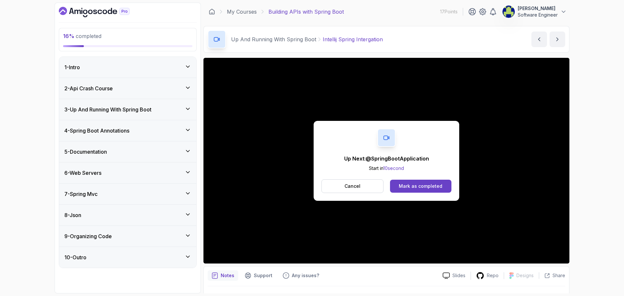
click at [187, 111] on icon at bounding box center [188, 109] width 7 height 7
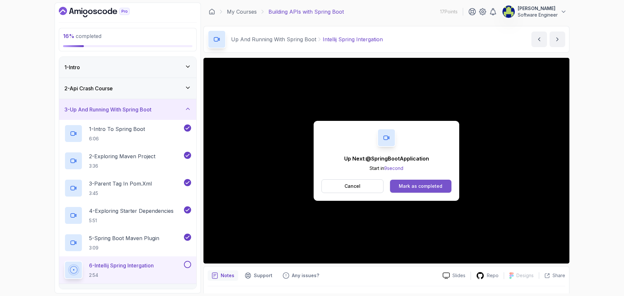
click at [428, 186] on div "Mark as completed" at bounding box center [421, 186] width 44 height 7
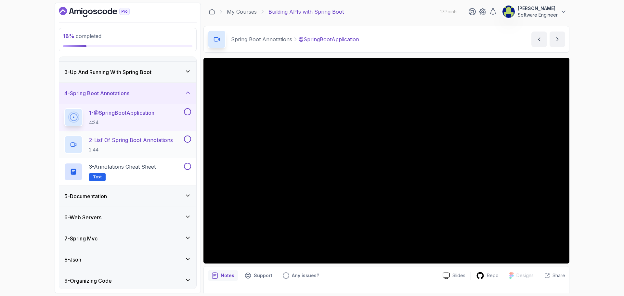
scroll to position [61, 0]
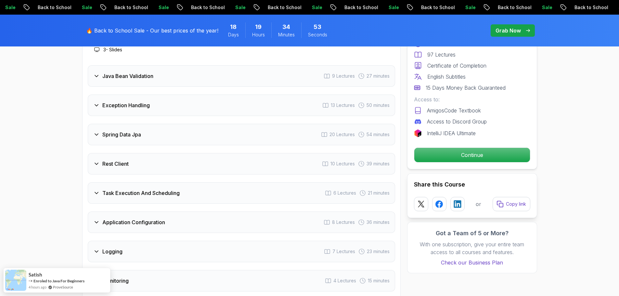
scroll to position [975, 0]
click at [175, 124] on div "Spring Data Jpa 20 Lectures 54 minutes" at bounding box center [241, 133] width 307 height 21
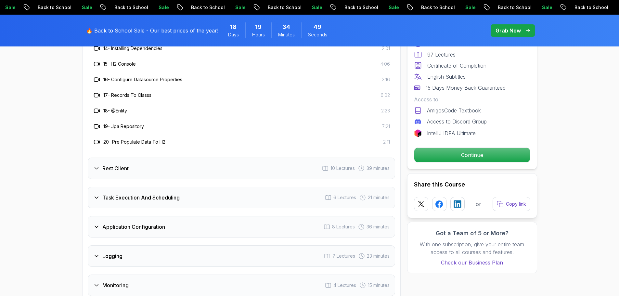
scroll to position [1268, 0]
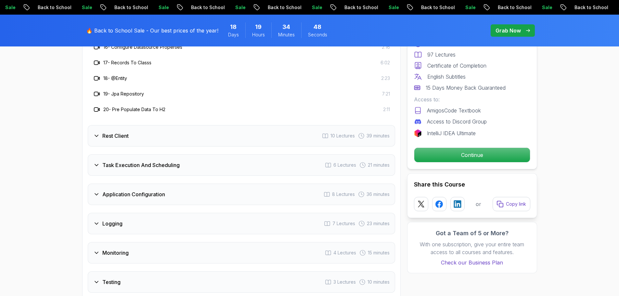
click at [169, 125] on div "Rest Client 10 Lectures 39 minutes" at bounding box center [241, 135] width 307 height 21
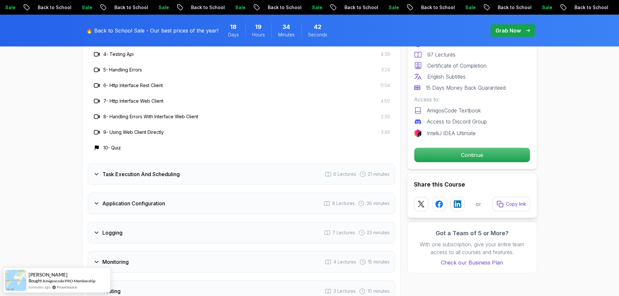
scroll to position [1138, 0]
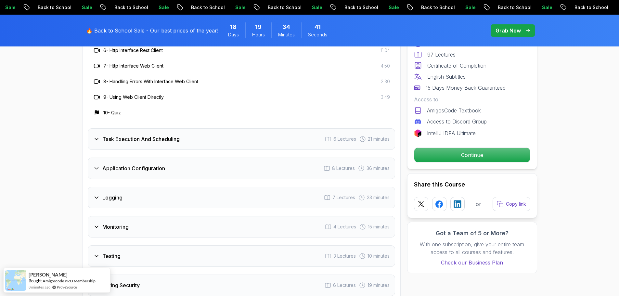
click at [145, 128] on div "Task Execution And Scheduling 6 Lectures 21 minutes" at bounding box center [241, 138] width 307 height 21
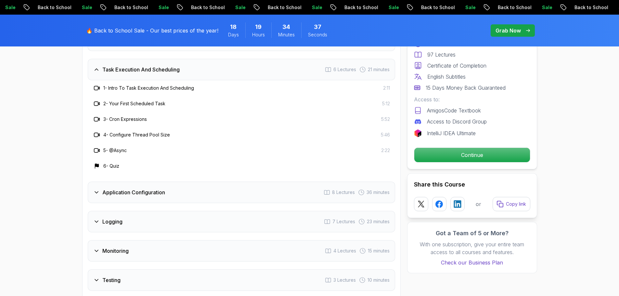
scroll to position [1073, 0]
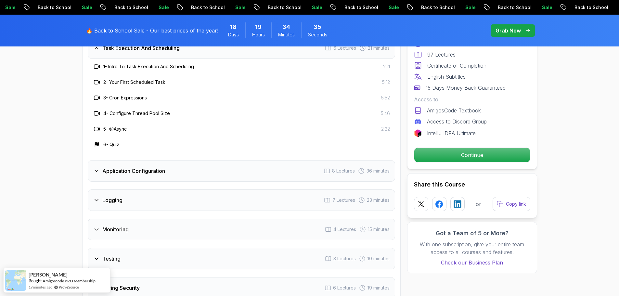
click at [124, 226] on h3 "Monitoring" at bounding box center [115, 230] width 26 height 8
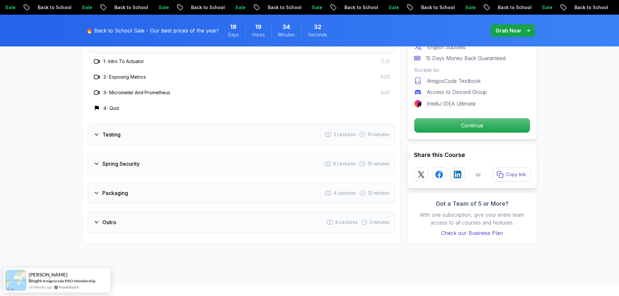
scroll to position [1170, 0]
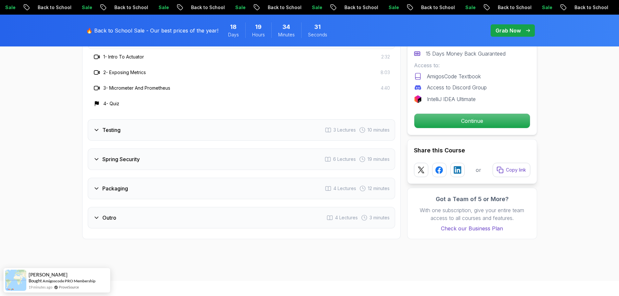
click at [183, 178] on div "Packaging 4 Lectures 12 minutes" at bounding box center [241, 188] width 307 height 21
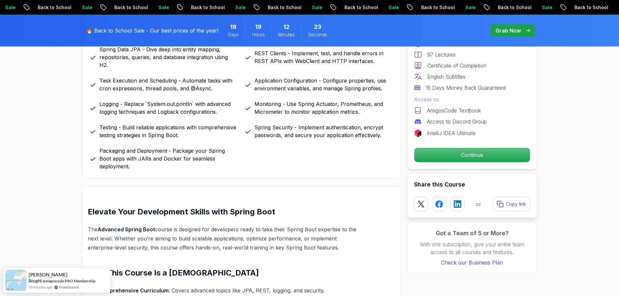
scroll to position [0, 0]
